Goal: Check status: Check status

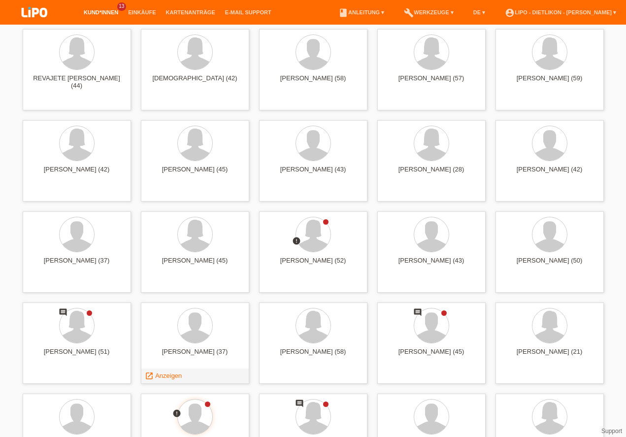
scroll to position [814, 0]
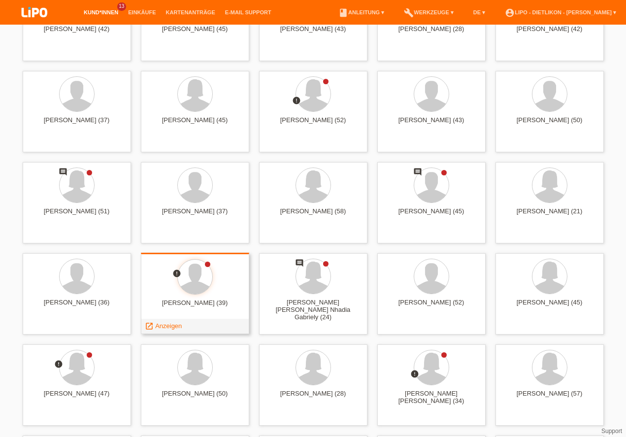
click at [179, 272] on icon "error" at bounding box center [176, 273] width 9 height 9
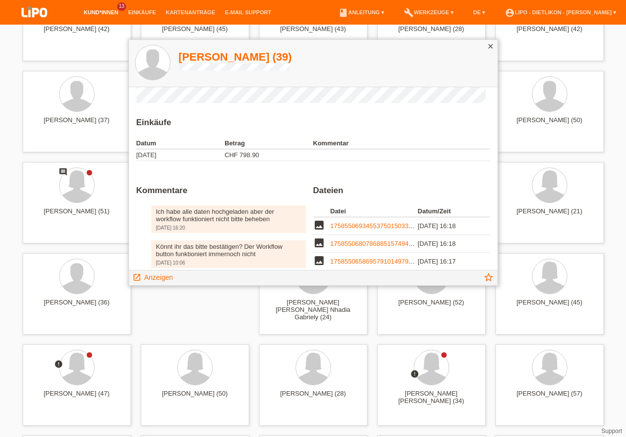
scroll to position [72, 0]
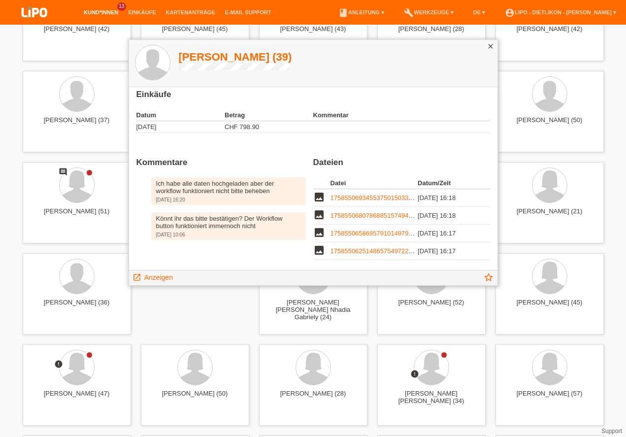
click at [492, 43] on icon "close" at bounding box center [490, 46] width 8 height 8
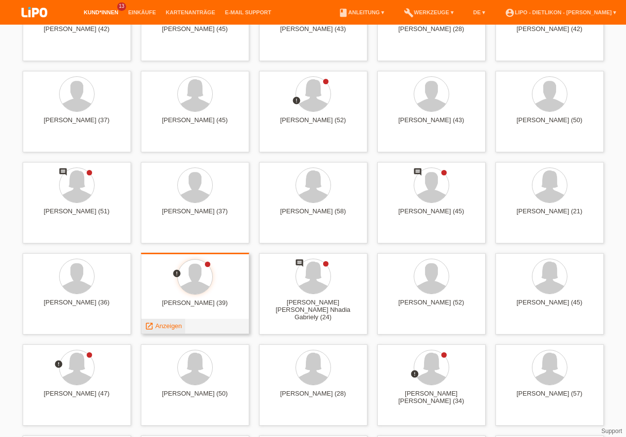
click at [174, 330] on div "launch Anzeigen" at bounding box center [163, 326] width 44 height 15
click at [169, 323] on span "Anzeigen" at bounding box center [168, 325] width 27 height 7
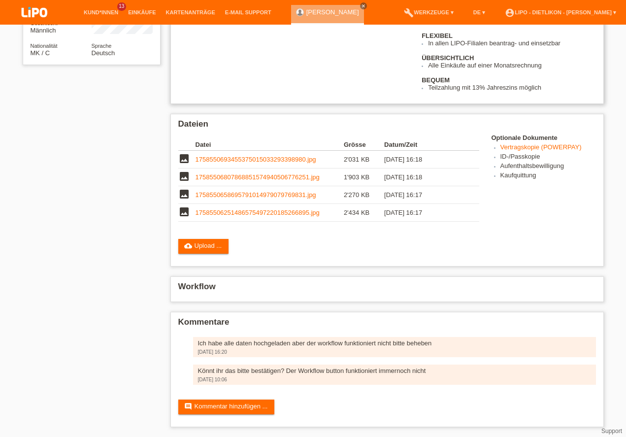
scroll to position [161, 0]
click at [610, 11] on link "account_circle LIPO - Dietlikon - [PERSON_NAME] ▾" at bounding box center [560, 12] width 121 height 6
click at [310, 91] on div "fact_check Kreditfähigkeitsprüfung für Kartenantrag initiieren Vorteile GRATIS …" at bounding box center [386, 43] width 417 height 96
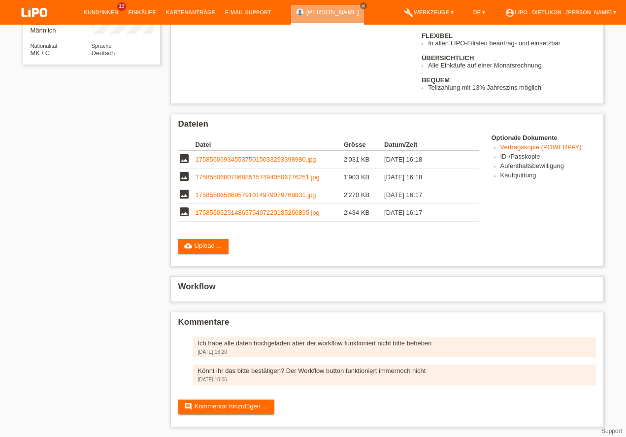
click at [540, 17] on li "account_circle LIPO - Dietlikon - [PERSON_NAME] ▾" at bounding box center [560, 12] width 121 height 25
click at [539, 12] on link "account_circle LIPO - Dietlikon - [PERSON_NAME] ▾" at bounding box center [560, 12] width 121 height 6
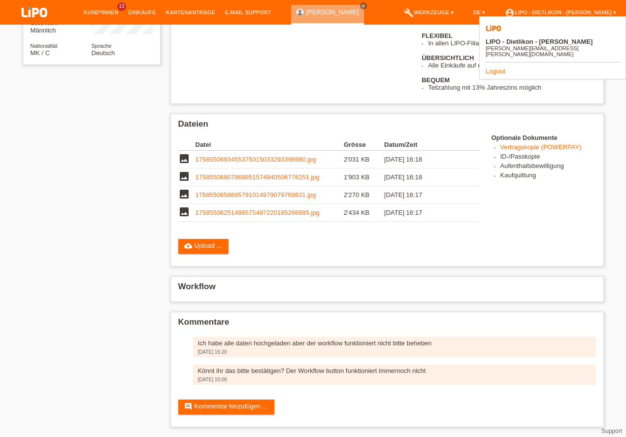
click at [484, 50] on div "LIPO - Dietlikon - Carmine Vaccaro [EMAIL_ADDRESS][PERSON_NAME][DOMAIN_NAME] Lo…" at bounding box center [552, 47] width 147 height 63
click at [496, 48] on div "LIPO - Dietlikon - Carmine Vaccaro [EMAIL_ADDRESS][PERSON_NAME][DOMAIN_NAME] Lo…" at bounding box center [552, 47] width 147 height 63
click at [496, 67] on link "Logout" at bounding box center [495, 70] width 20 height 7
